Goal: Find specific page/section: Find specific page/section

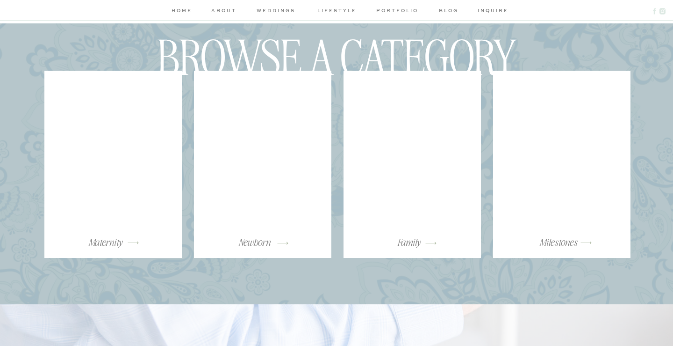
scroll to position [1549, 0]
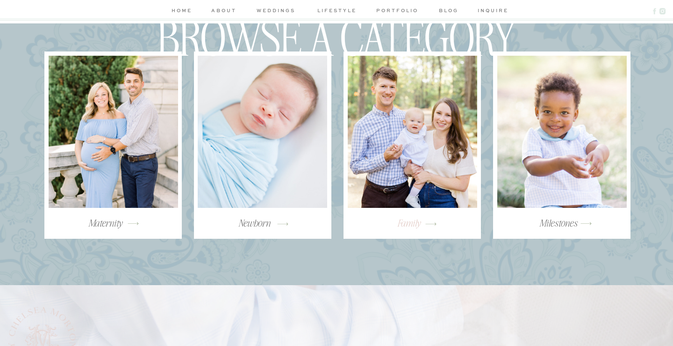
click at [375, 217] on h3 "Family" at bounding box center [409, 227] width 124 height 21
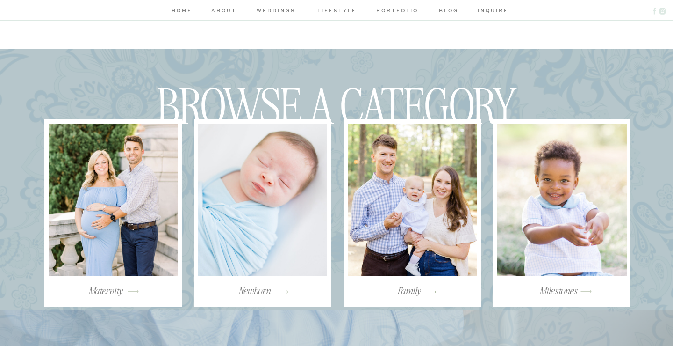
scroll to position [1461, 0]
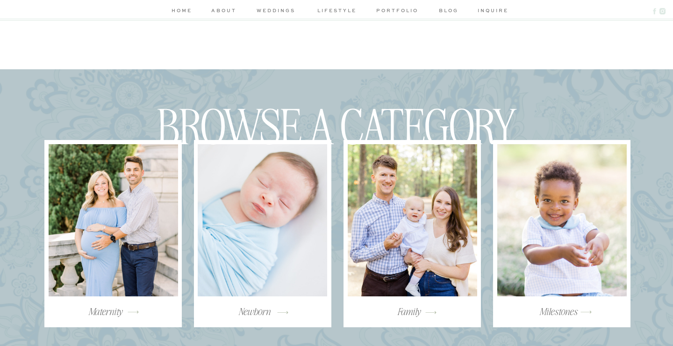
click at [253, 227] on div at bounding box center [263, 220] width 130 height 152
click at [536, 258] on div at bounding box center [563, 220] width 130 height 152
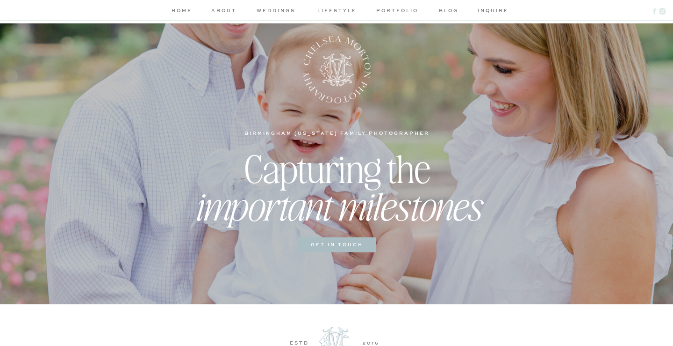
scroll to position [0, 0]
click at [231, 10] on nav "about" at bounding box center [224, 12] width 28 height 10
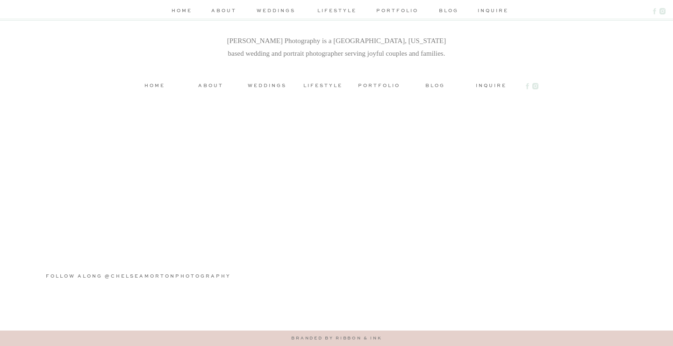
scroll to position [2484, 0]
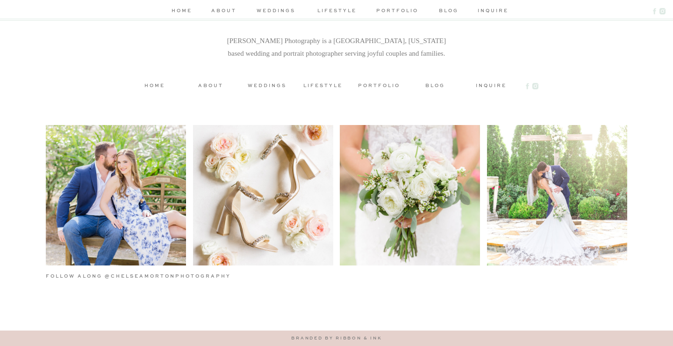
click at [495, 87] on h3 "inquire" at bounding box center [491, 84] width 42 height 7
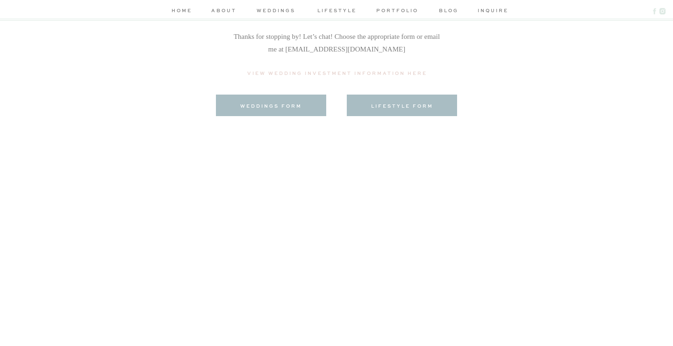
click at [420, 107] on h3 "lifestyle form" at bounding box center [402, 105] width 94 height 7
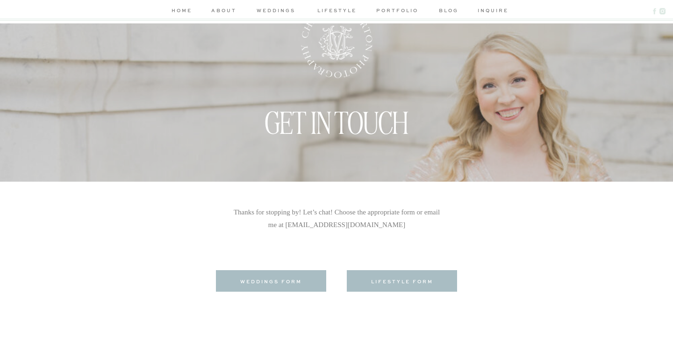
scroll to position [58, 0]
